Goal: Information Seeking & Learning: Learn about a topic

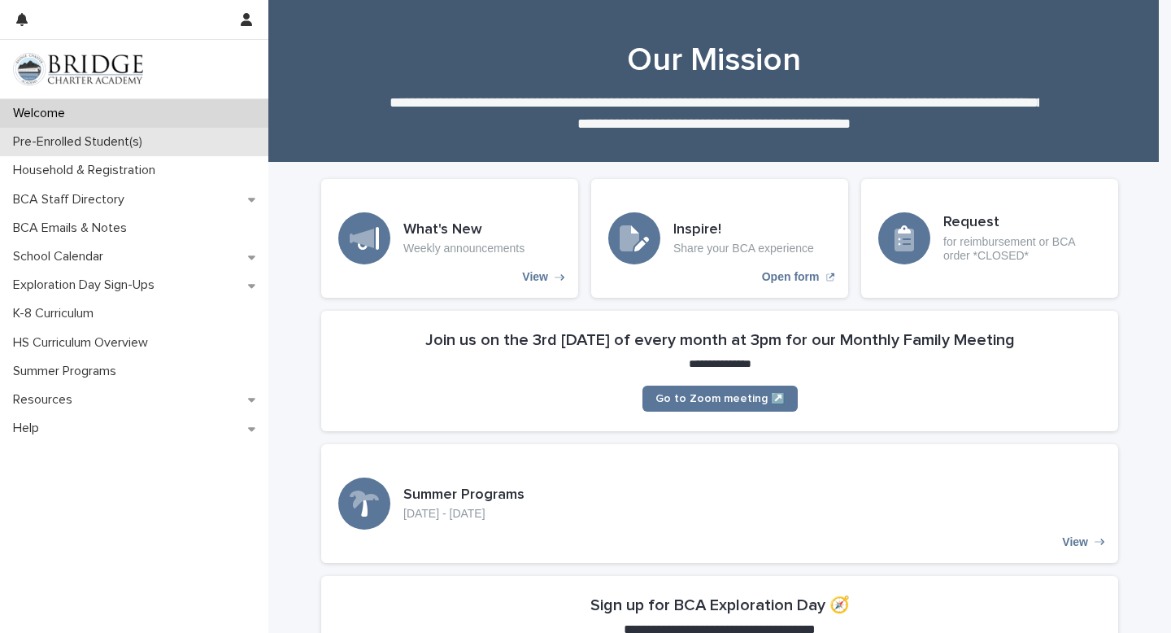
click at [102, 146] on p "Pre-Enrolled Student(s)" at bounding box center [81, 141] width 149 height 15
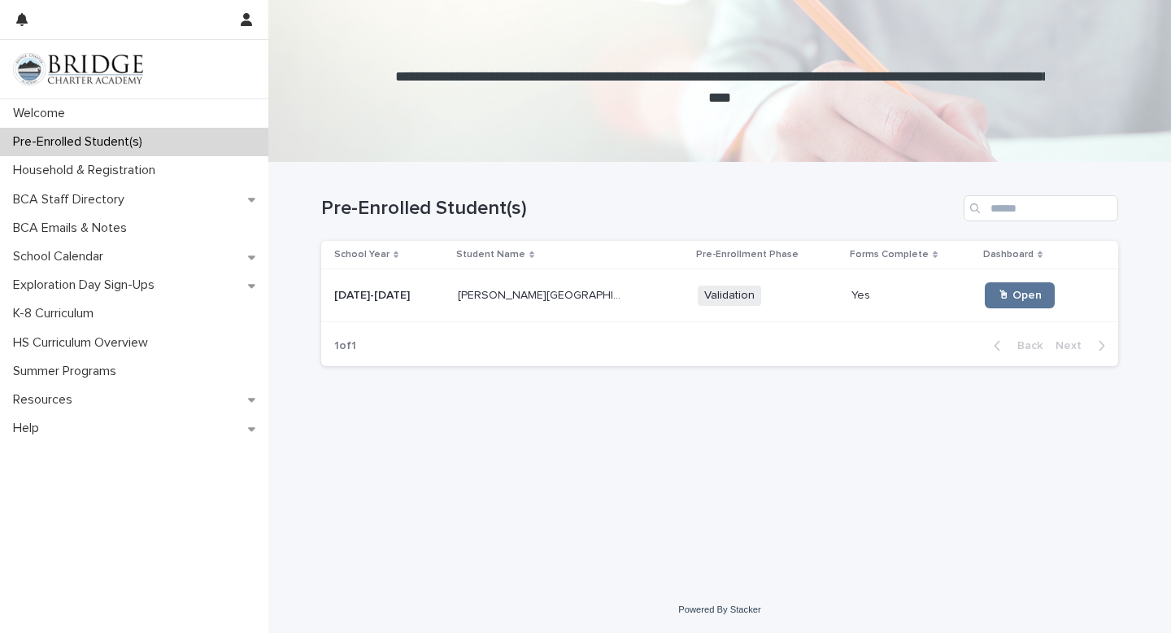
click at [427, 308] on div "[DATE]-[DATE] [DATE]-[DATE]" at bounding box center [389, 295] width 111 height 27
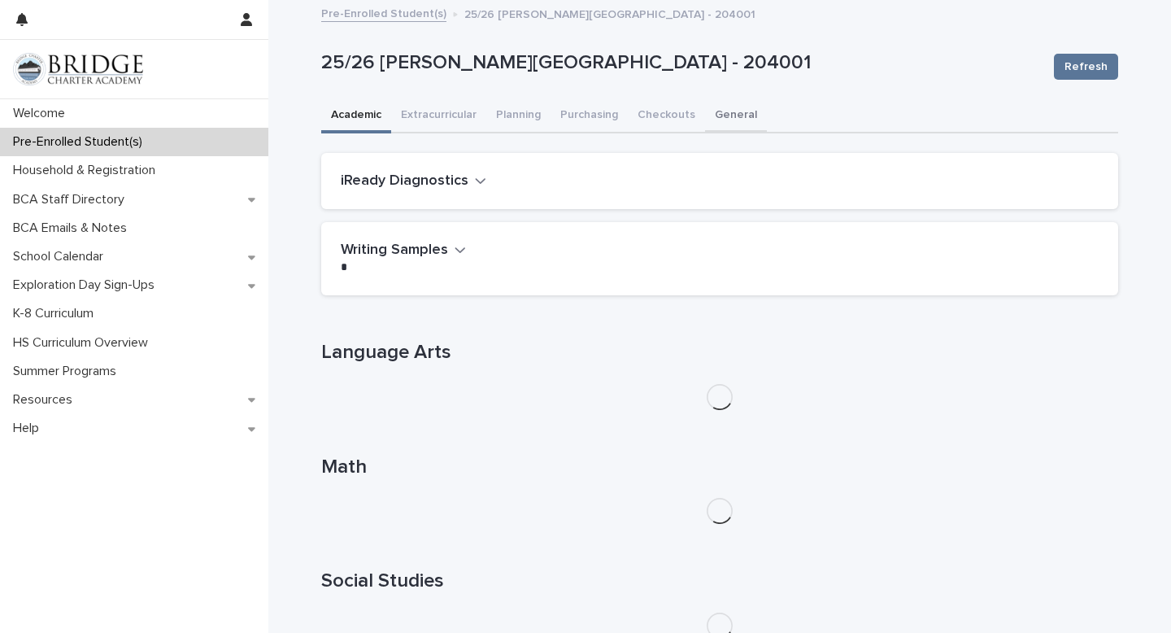
click at [724, 119] on button "General" at bounding box center [736, 116] width 62 height 34
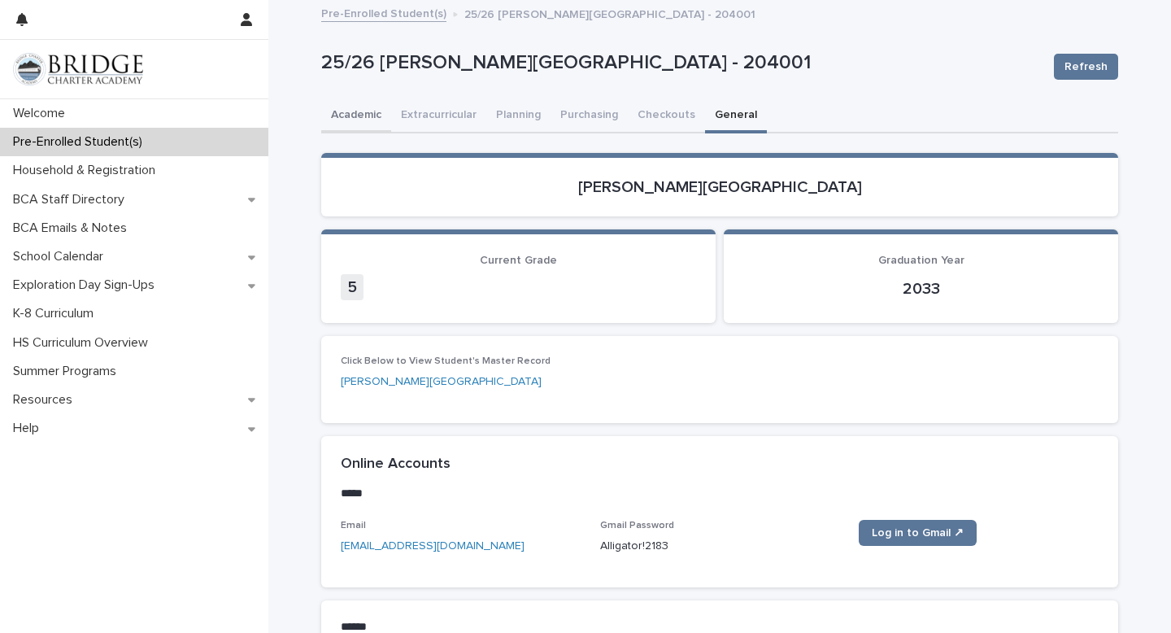
click at [354, 121] on button "Academic" at bounding box center [356, 116] width 70 height 34
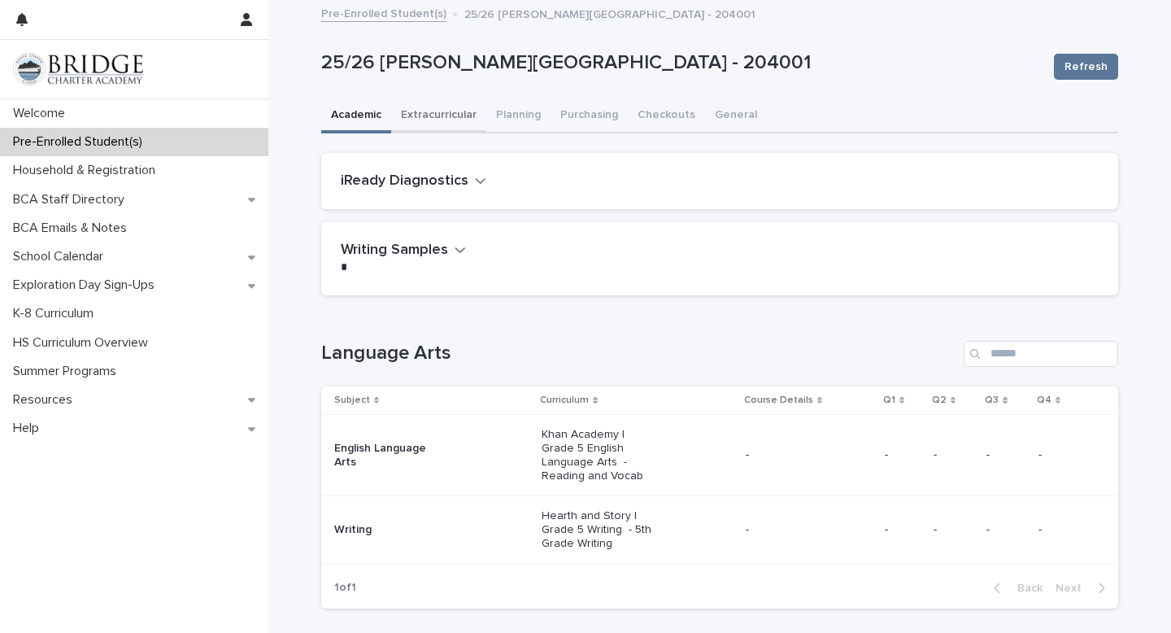
click at [430, 122] on button "Extracurricular" at bounding box center [438, 116] width 95 height 34
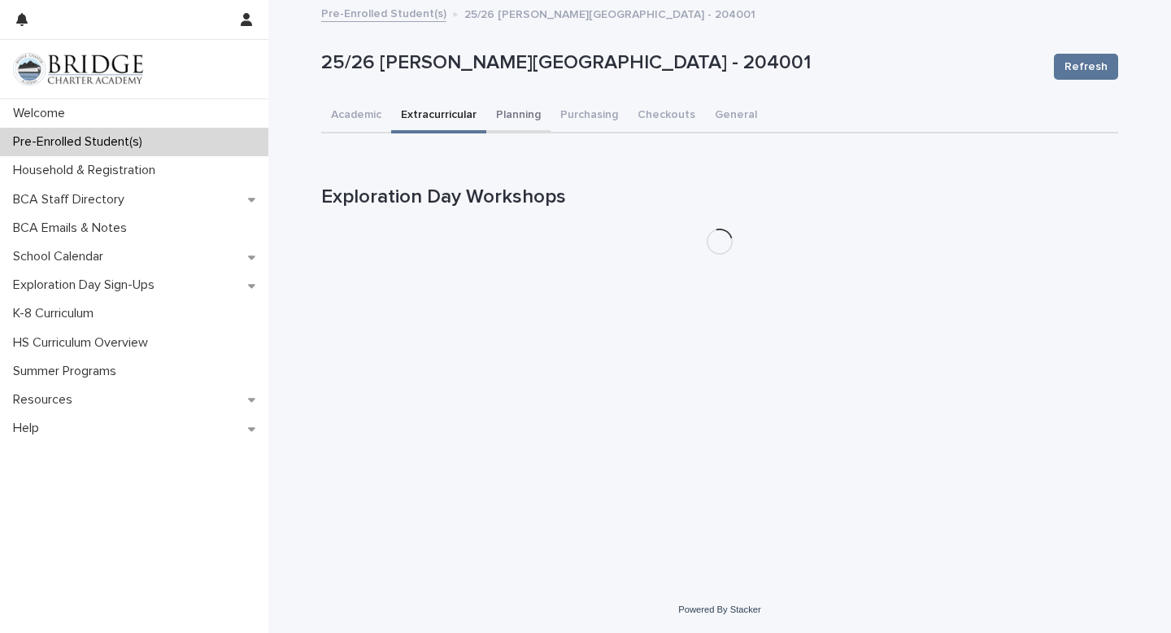
click at [505, 119] on button "Planning" at bounding box center [518, 116] width 64 height 34
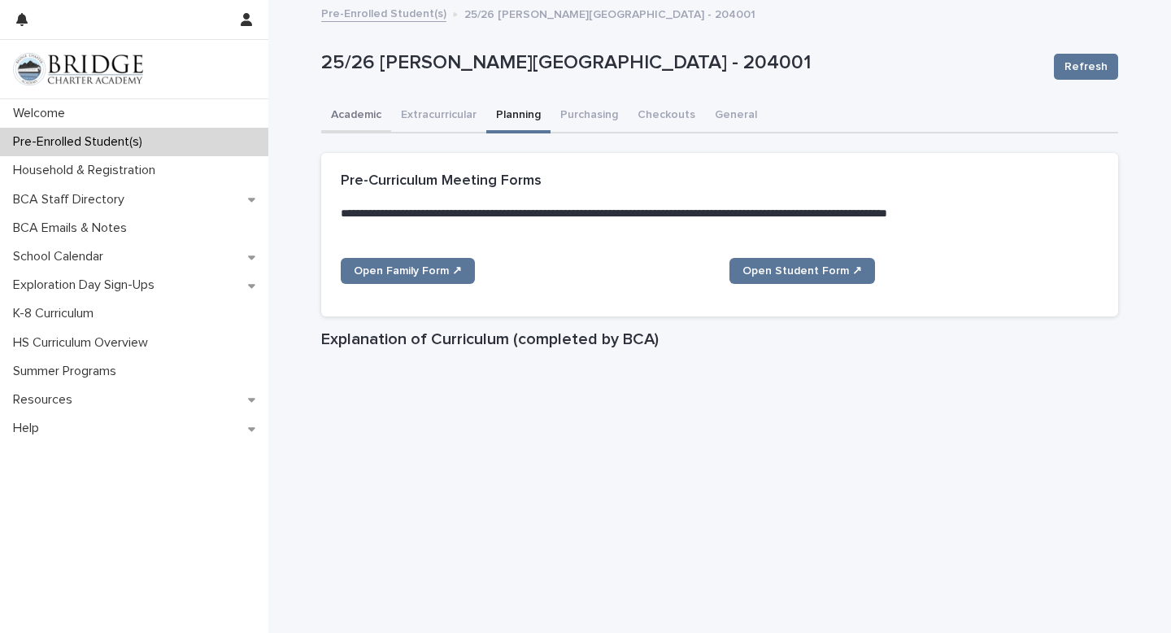
click at [351, 110] on button "Academic" at bounding box center [356, 116] width 70 height 34
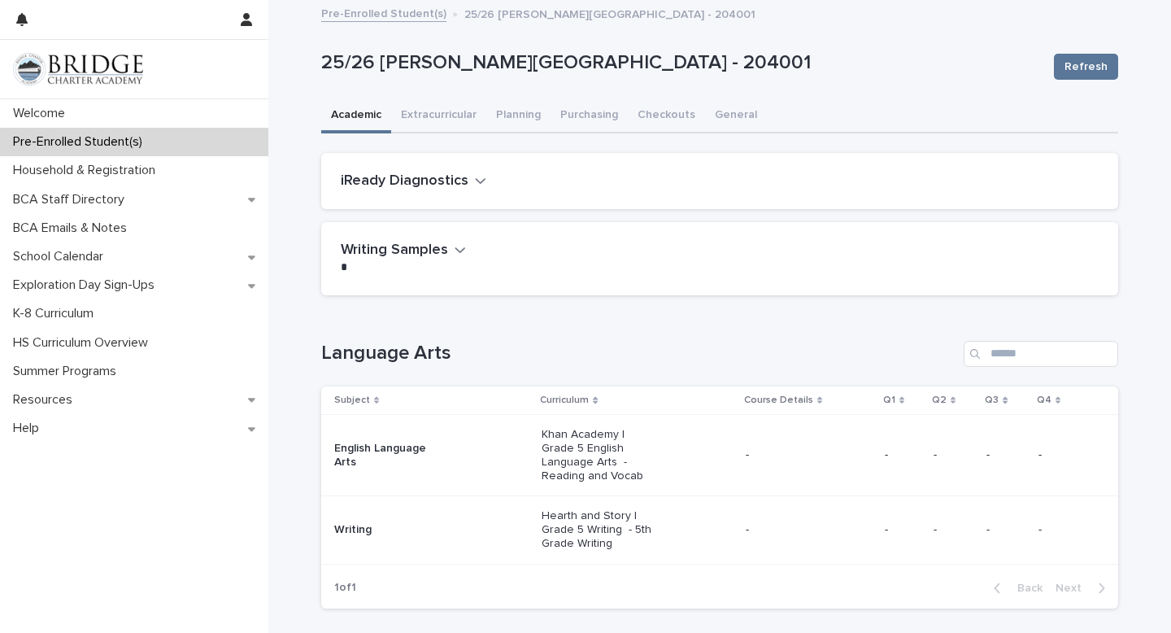
click at [464, 178] on button "iReady Diagnostics" at bounding box center [414, 181] width 146 height 18
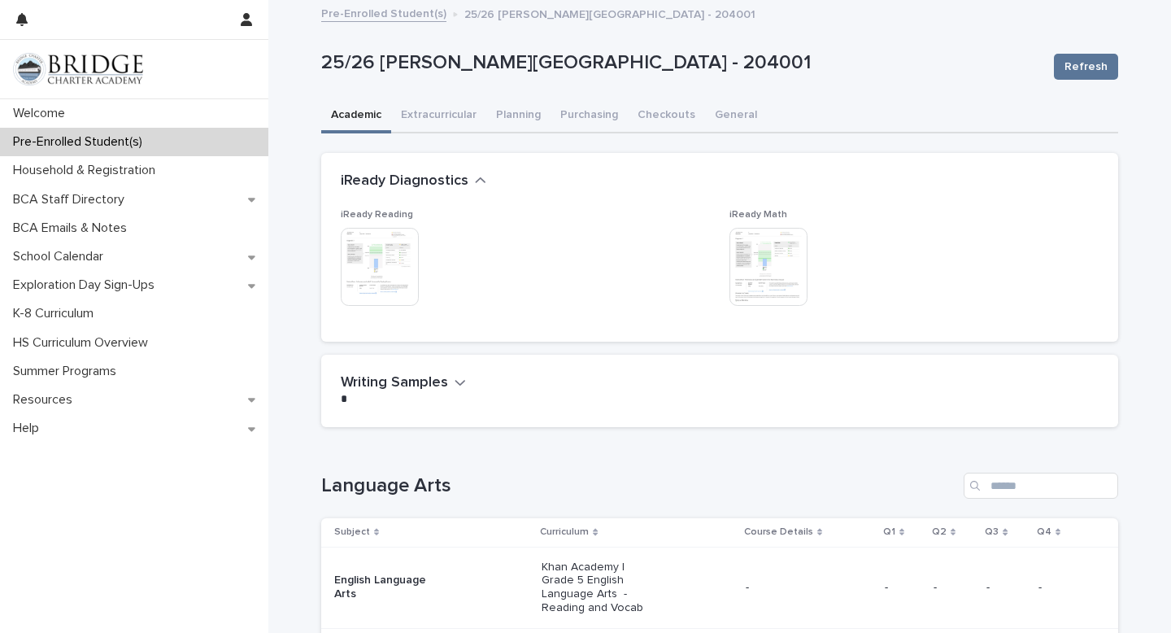
drag, startPoint x: 456, startPoint y: 382, endPoint x: 463, endPoint y: 377, distance: 8.8
click at [456, 382] on icon "button" at bounding box center [461, 383] width 10 height 6
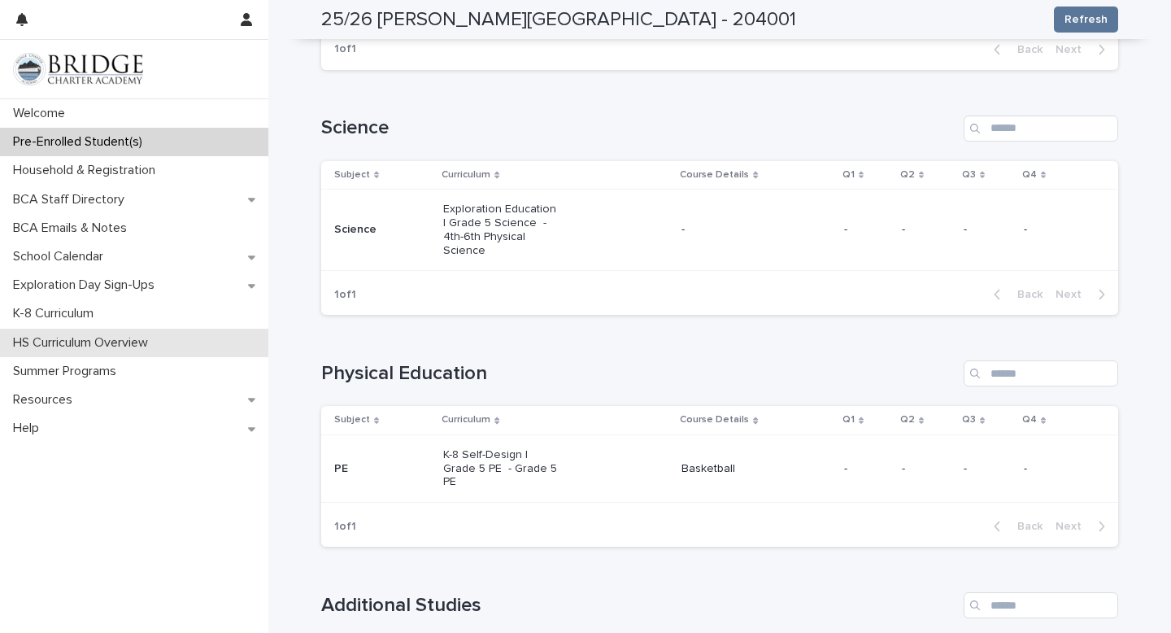
scroll to position [1177, 0]
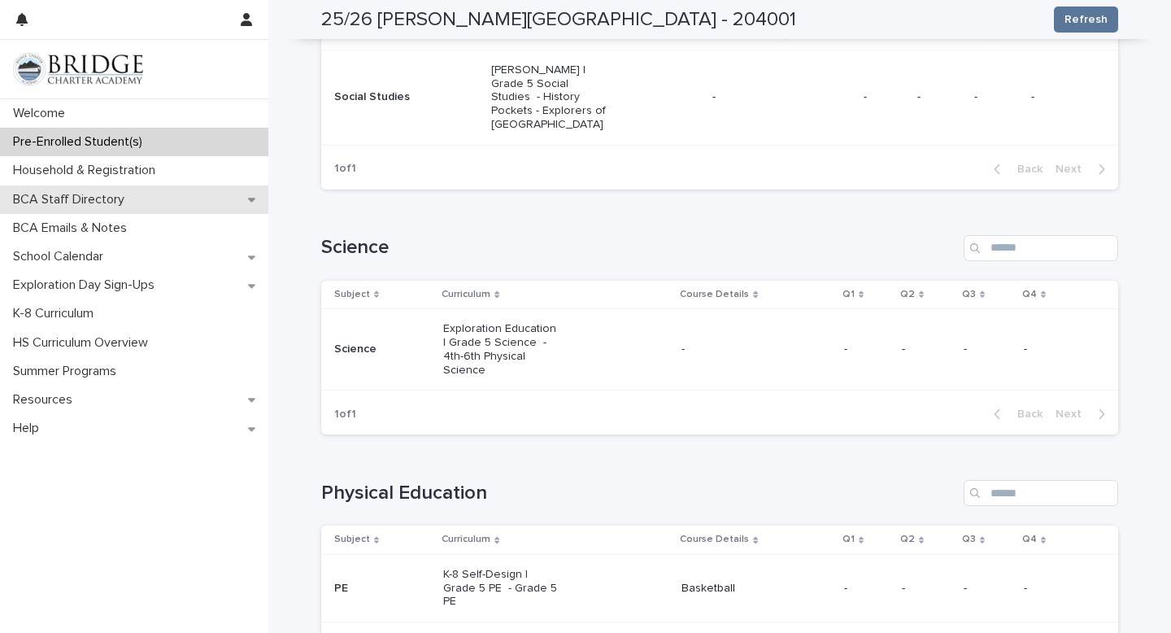
click at [251, 203] on icon at bounding box center [251, 199] width 7 height 11
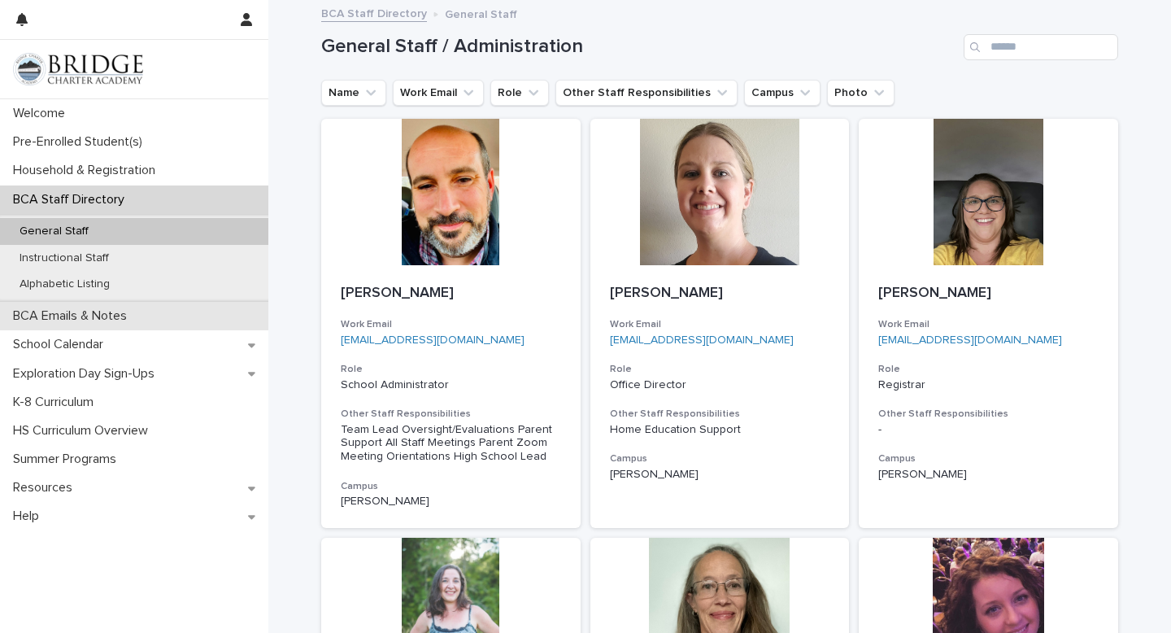
click at [159, 320] on div "BCA Emails & Notes" at bounding box center [134, 316] width 268 height 28
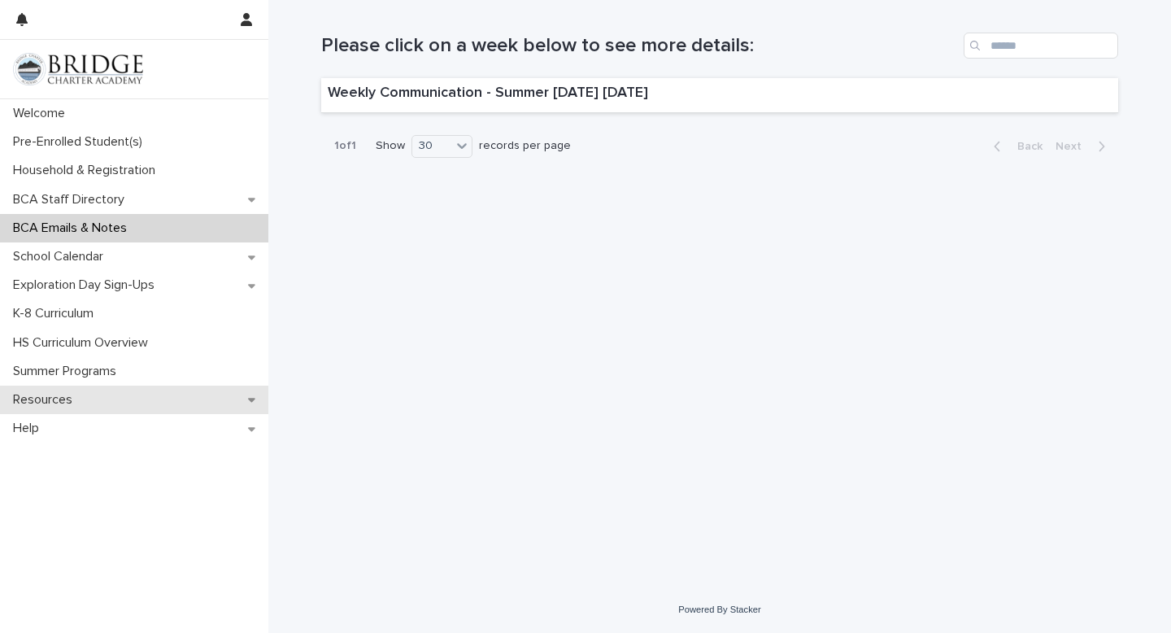
click at [256, 403] on div "Resources" at bounding box center [134, 400] width 268 height 28
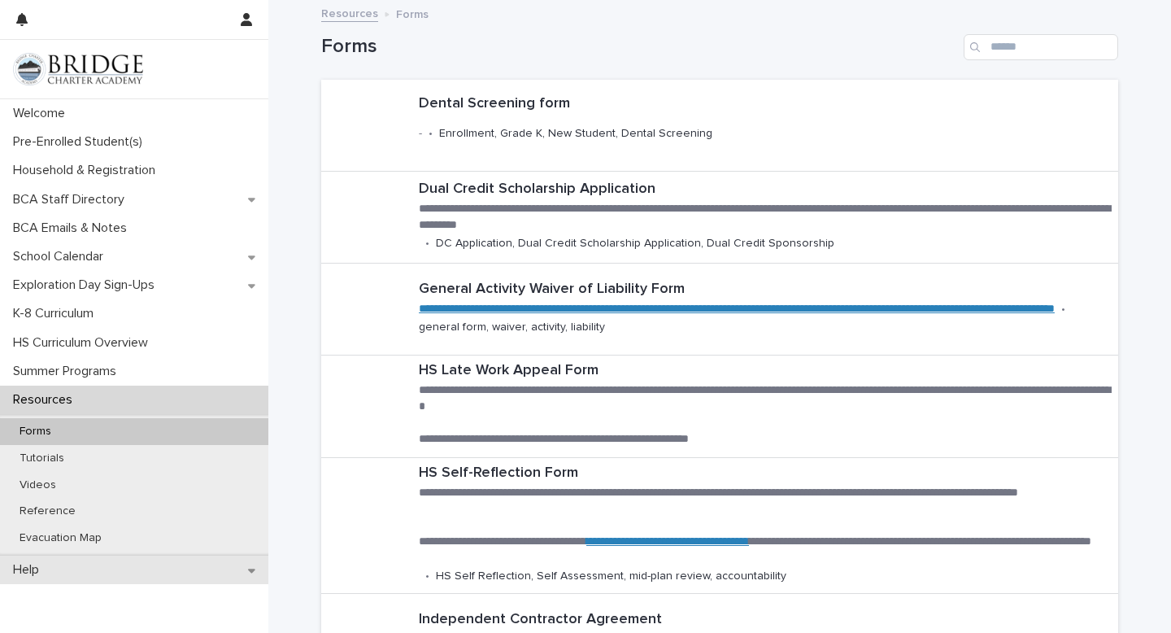
click at [248, 572] on icon at bounding box center [251, 570] width 7 height 11
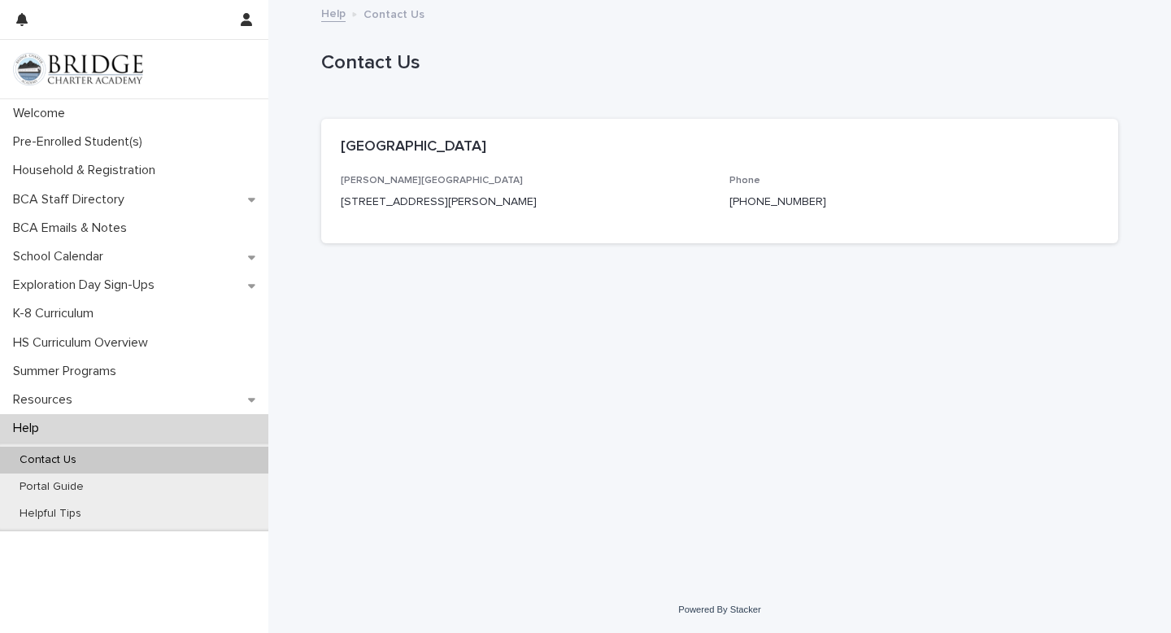
click at [67, 464] on p "Contact Us" at bounding box center [48, 460] width 83 height 14
click at [43, 456] on p "Contact Us" at bounding box center [48, 460] width 83 height 14
click at [63, 115] on p "Welcome" at bounding box center [43, 113] width 72 height 15
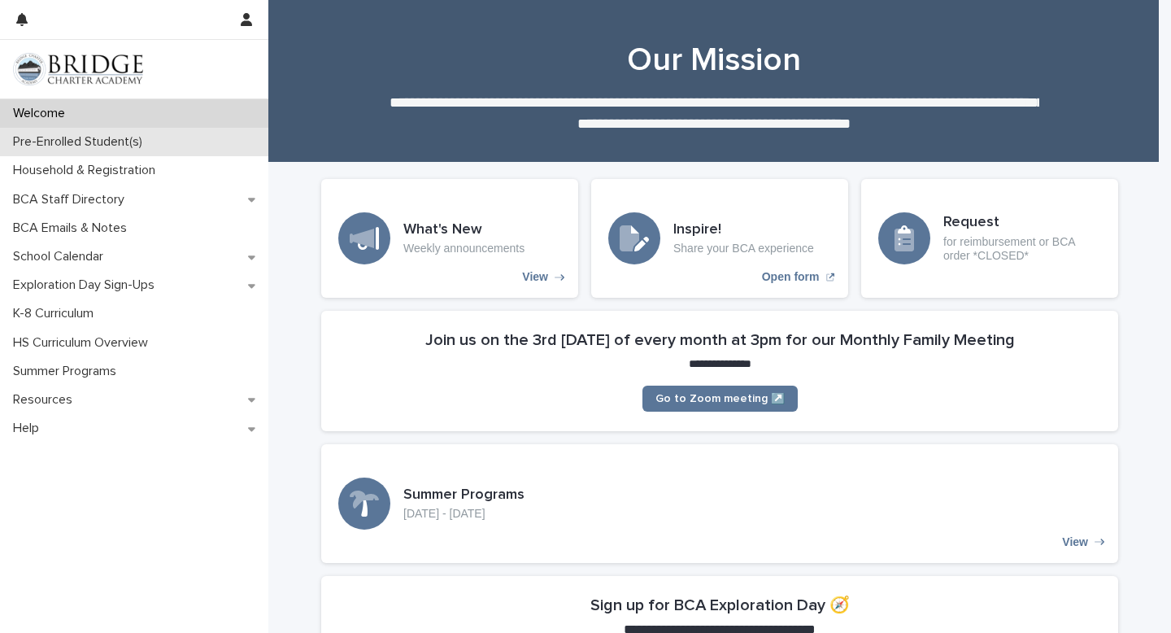
click at [191, 138] on div "Pre-Enrolled Student(s)" at bounding box center [134, 142] width 268 height 28
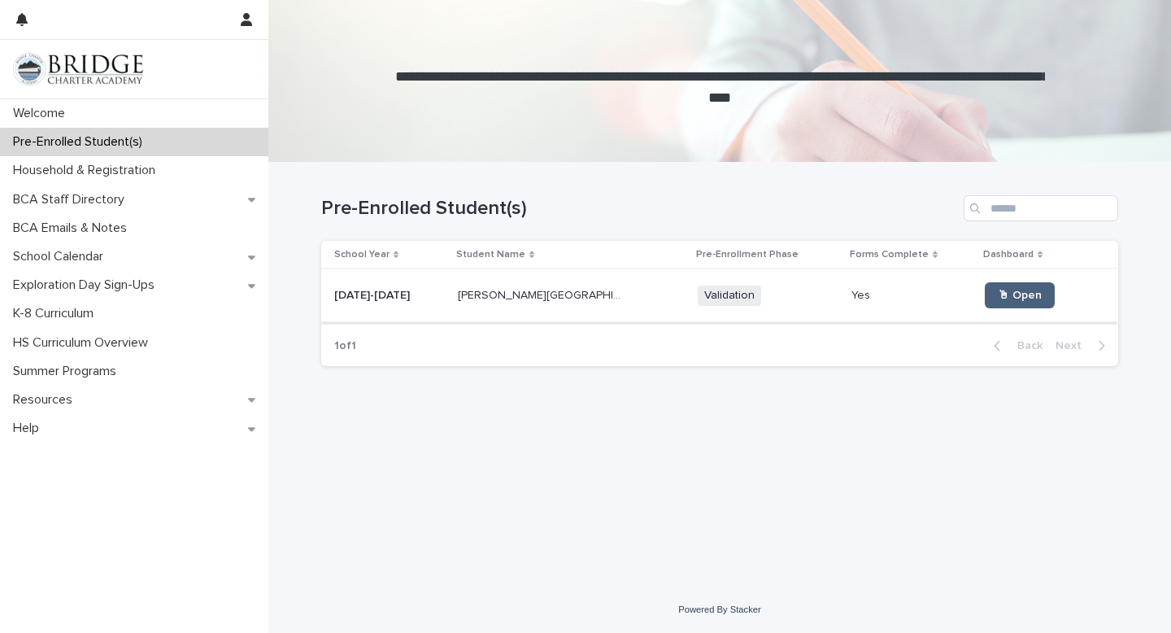
click at [998, 295] on span "🖱 Open" at bounding box center [1020, 295] width 44 height 11
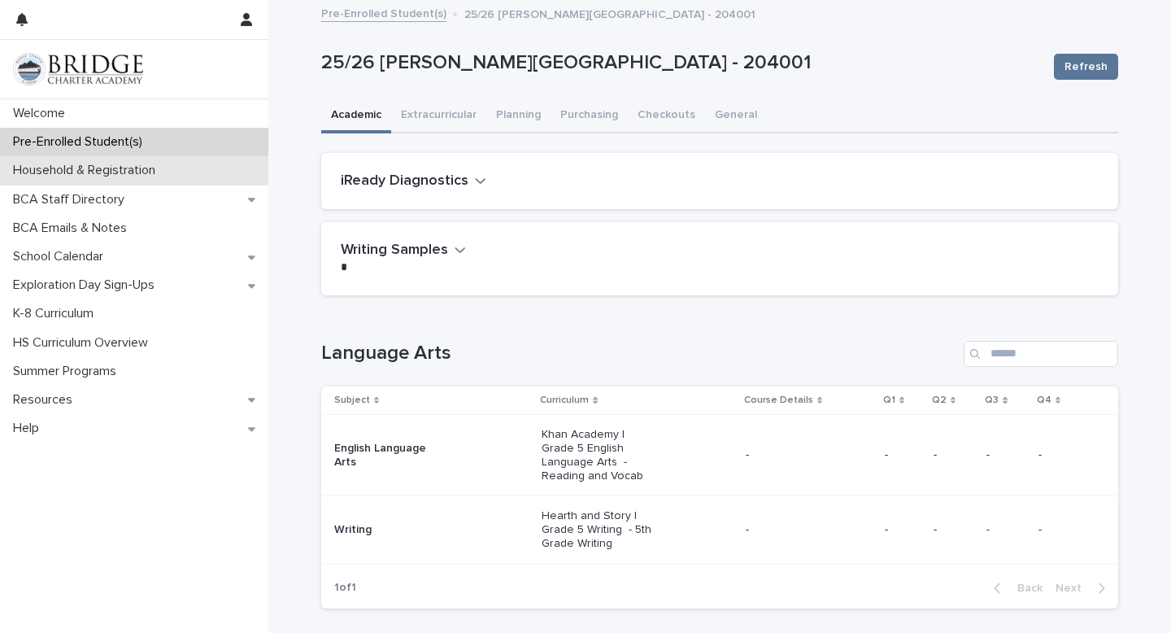
click at [70, 181] on div "Household & Registration" at bounding box center [134, 170] width 268 height 28
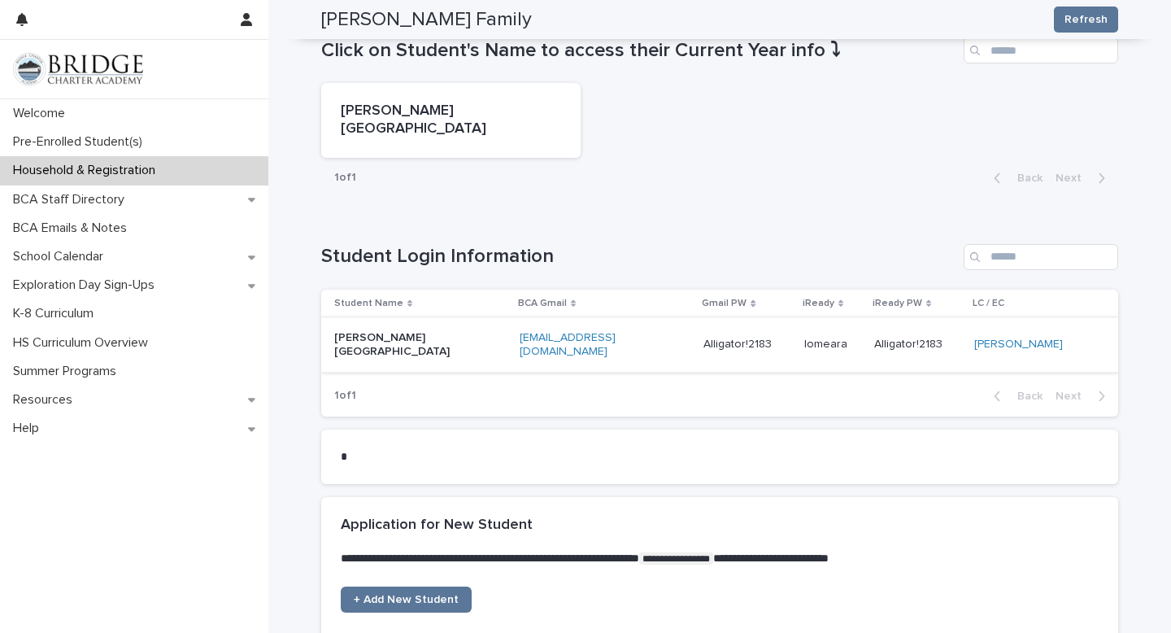
scroll to position [742, 0]
